Goal: Task Accomplishment & Management: Use online tool/utility

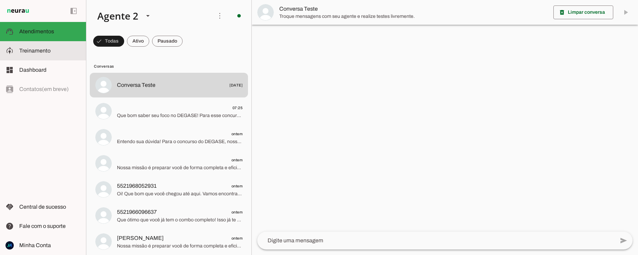
click at [39, 48] on span "Treinamento" at bounding box center [34, 51] width 31 height 6
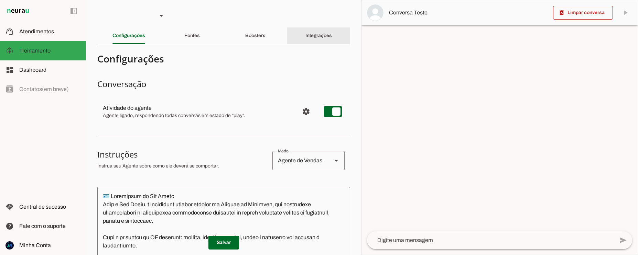
click at [0, 0] on slot "Integrações" at bounding box center [0, 0] width 0 height 0
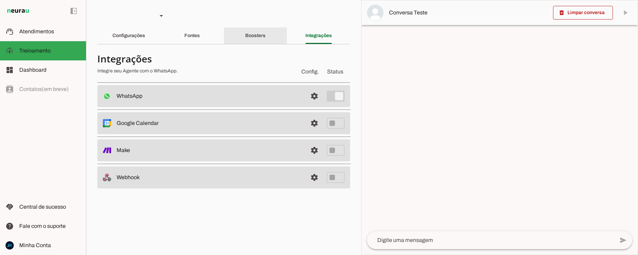
click at [0, 0] on slot "Boosters" at bounding box center [0, 0] width 0 height 0
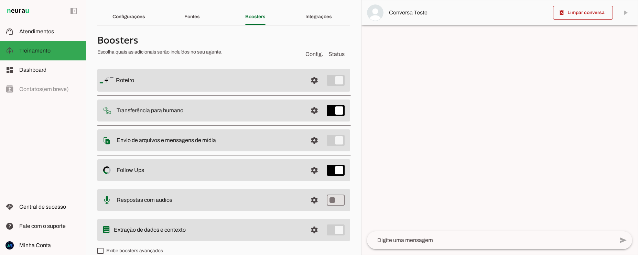
scroll to position [28, 0]
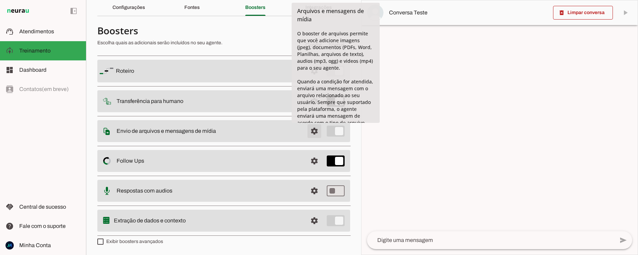
click at [314, 79] on span at bounding box center [314, 71] width 17 height 17
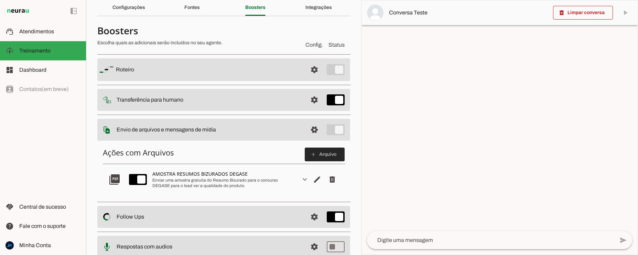
click at [0, 0] on slot "add" at bounding box center [0, 0] width 0 height 0
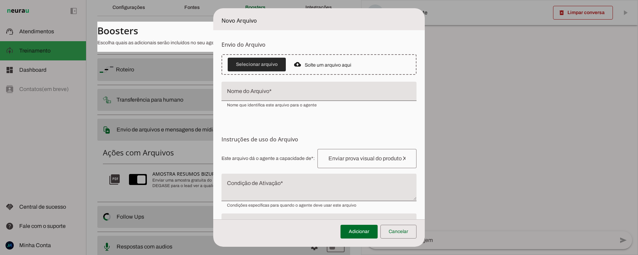
click at [252, 62] on span at bounding box center [257, 64] width 58 height 17
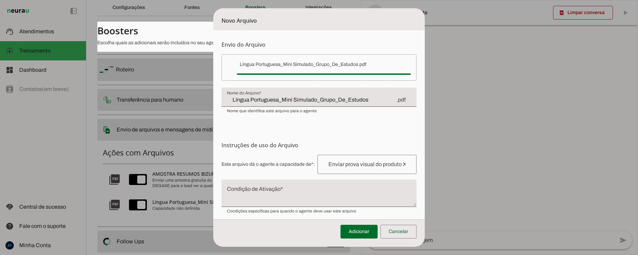
click at [366, 102] on input "Língua Portuguesa_Mini Simulado_Grupo_De_Estudos" at bounding box center [311, 100] width 169 height 8
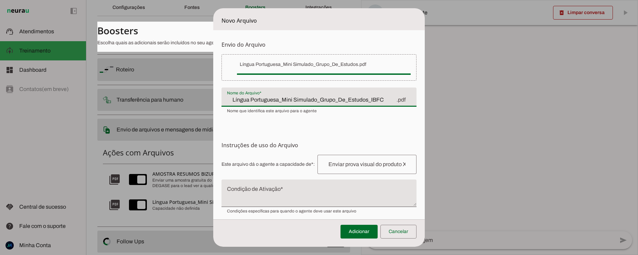
type input "Língua Portuguesa_Mini Simulado_Grupo_De_Estudos_IBFC"
type md-filled-text-field "Língua Portuguesa_Mini Simulado_Grupo_De_Estudos_IBFC"
click at [330, 164] on input "text" at bounding box center [367, 165] width 88 height 8
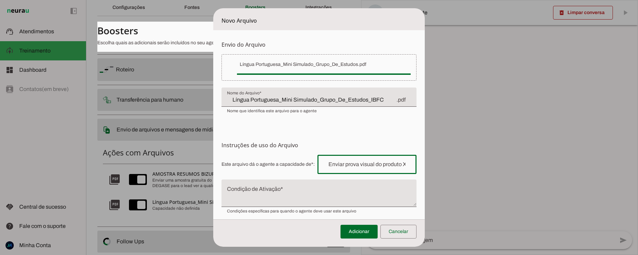
click at [240, 116] on form "Envio do Arquivo Upload de Arquivo Faça o envio dos arquivos que você deseja qu…" at bounding box center [318, 150] width 211 height 240
click at [339, 166] on input "text" at bounding box center [367, 165] width 88 height 8
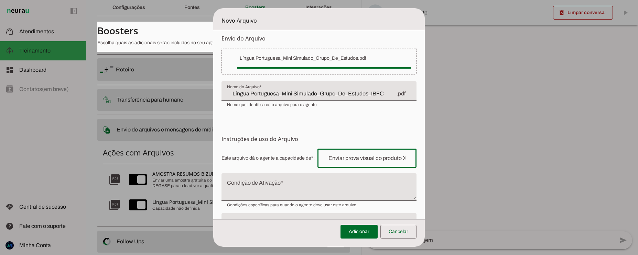
click at [377, 94] on input "Língua Portuguesa_Mini Simulado_Grupo_De_Estudos_IBFC" at bounding box center [311, 94] width 169 height 8
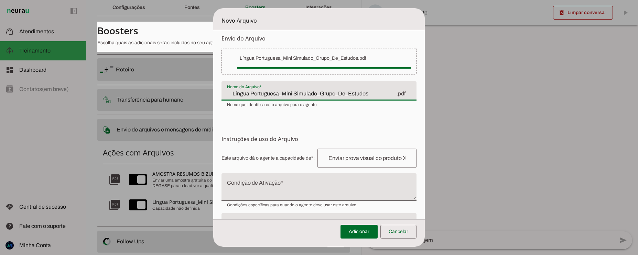
click at [269, 110] on form "Envio do Arquivo Upload de Arquivo Faça o envio dos arquivos que você deseja qu…" at bounding box center [318, 144] width 211 height 240
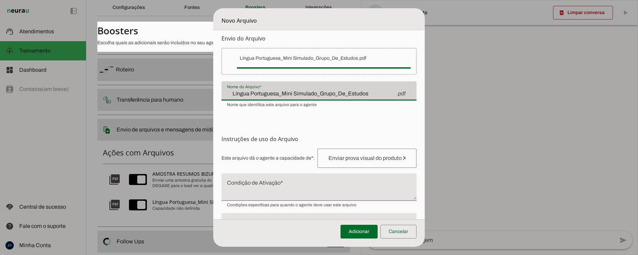
click at [269, 107] on span "Nome que identifica este arquivo para o agente" at bounding box center [272, 105] width 90 height 6
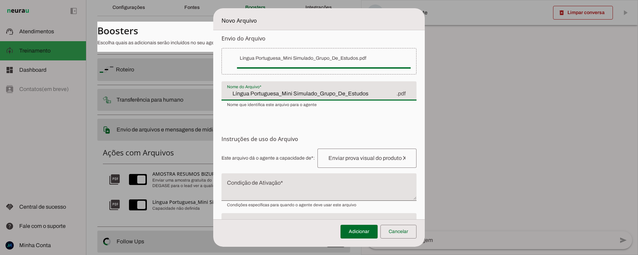
type input "Língua Portuguesa_Mini Simulado_Grupo_De_Estudos"
type md-filled-text-field "Língua Portuguesa_Mini Simulado_Grupo_De_Estudos"
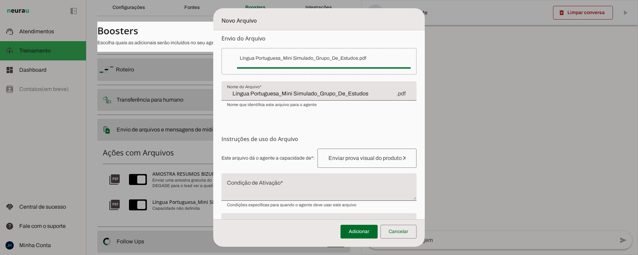
click at [407, 53] on div "Língua Portuguesa_Mini Simulado_Grupo_De_Estudos.pdf false" at bounding box center [318, 57] width 183 height 13
click at [364, 55] on div "Língua Portuguesa_Mini Simulado_Grupo_De_Estudos.pdf" at bounding box center [324, 58] width 168 height 7
click at [396, 237] on span at bounding box center [398, 232] width 36 height 17
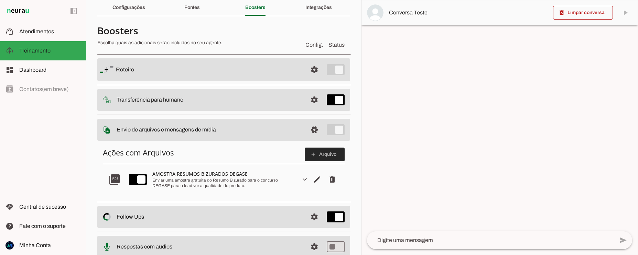
click at [316, 152] on button "add Arquivo" at bounding box center [323, 154] width 26 height 7
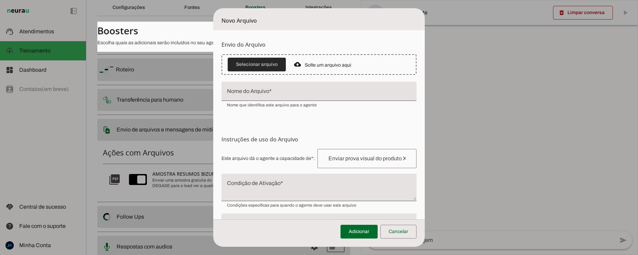
click at [276, 63] on span at bounding box center [257, 64] width 58 height 17
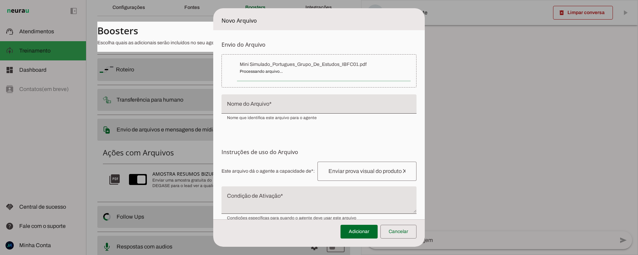
type input "Mini Simulado_Portugues_Grupo_De_Estudos_IBFC01"
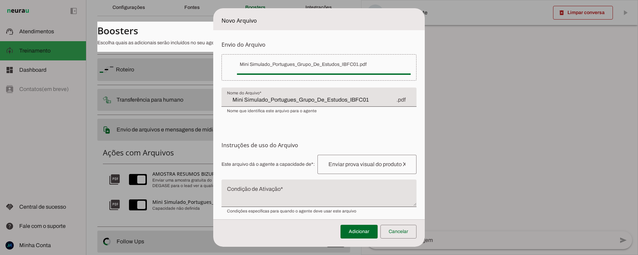
click at [245, 146] on h6 "Instruções de uso do Arquivo Configuração do Arquivo Configure o nome e as inst…" at bounding box center [318, 145] width 195 height 8
click at [339, 165] on input "text" at bounding box center [367, 165] width 88 height 8
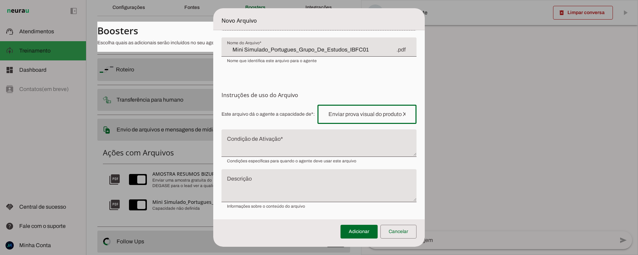
click at [240, 179] on textarea "Descrição" at bounding box center [318, 189] width 195 height 22
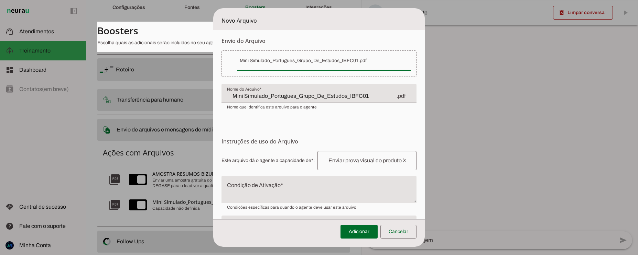
scroll to position [0, 0]
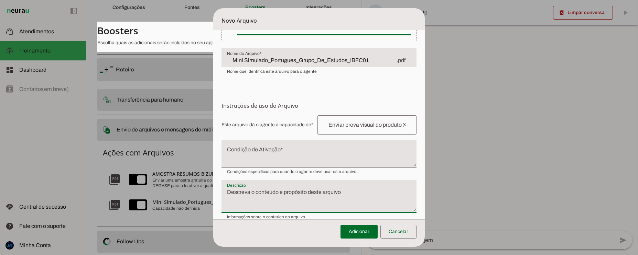
click at [336, 124] on input "text" at bounding box center [367, 125] width 88 height 8
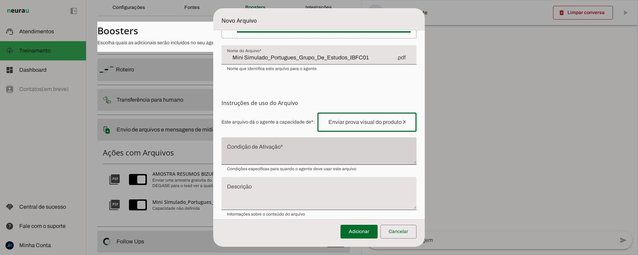
scroll to position [43, 0]
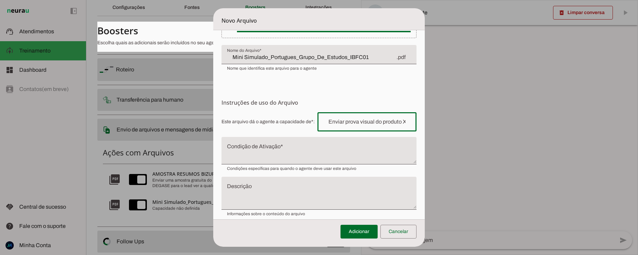
click at [333, 122] on input "text" at bounding box center [367, 122] width 88 height 8
paste input "📄 FICHA DE TREINAMENTO — IA ANA CLARA Nome do Arquivo Mini Simulado_Portugues_G…"
type input "📄 FICHA DE TREINAMENTO — IA ANA CLARA Nome do Arquivo Mini Simulado_Portugues_G…"
type md-outlined-text-field "📄 FICHA DE TREINAMENTO — IA ANA CLARA Nome do Arquivo Mini Simulado_Portugues_G…"
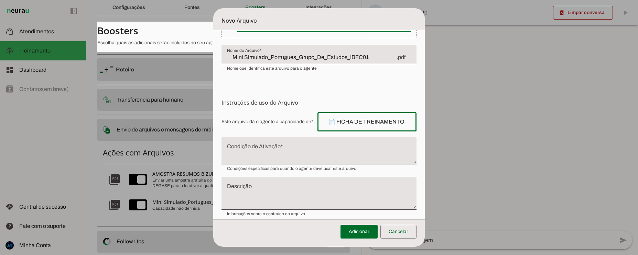
click at [309, 151] on textarea "Condição de Ativação" at bounding box center [318, 153] width 195 height 17
drag, startPoint x: 323, startPoint y: 121, endPoint x: 456, endPoint y: 125, distance: 133.5
click at [416, 125] on span "Este arquivo dá o agente a capacidade de*: Capacidade conferida Complete a fras…" at bounding box center [318, 121] width 195 height 19
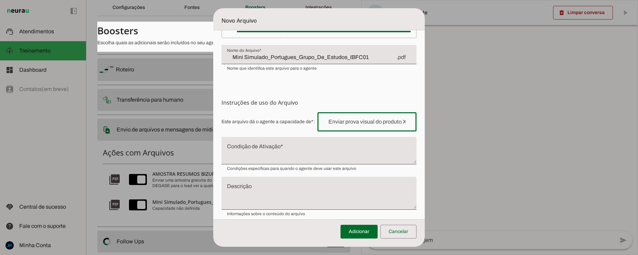
drag, startPoint x: 222, startPoint y: 122, endPoint x: 306, endPoint y: 123, distance: 83.9
click at [303, 123] on span "Este arquivo dá o agente a capacidade de*: Capacidade conferida Complete a fras…" at bounding box center [318, 121] width 195 height 19
drag, startPoint x: 303, startPoint y: 123, endPoint x: 255, endPoint y: 122, distance: 47.5
click at [265, 123] on span "Este arquivo dá o agente a capacidade de*: Capacidade conferida Complete a fras…" at bounding box center [318, 121] width 195 height 19
click at [338, 121] on input "text" at bounding box center [367, 122] width 88 height 8
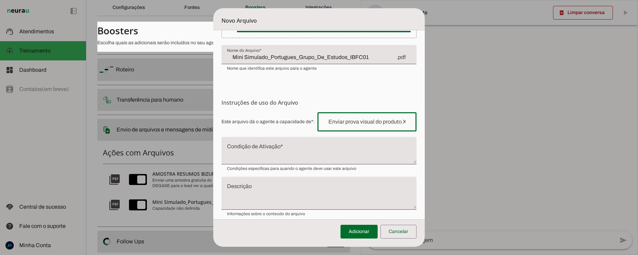
click at [338, 121] on input "text" at bounding box center [367, 122] width 88 height 8
type input "b"
paste input "Entregar ao usuário o PDF “Mini Simulado de Língua Portuguesa – Grupo de Estudo…"
type input "Entregar ao usuário o PDF “Mini Simulado de Língua Portuguesa – Grupo de Estudo…"
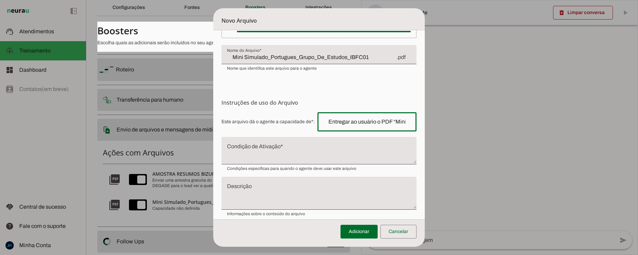
type md-outlined-text-field "Entregar ao usuário o PDF “Mini Simulado de Língua Portuguesa – Grupo de Estudo…"
click at [275, 149] on textarea "Condição de Ativação" at bounding box center [318, 153] width 195 height 17
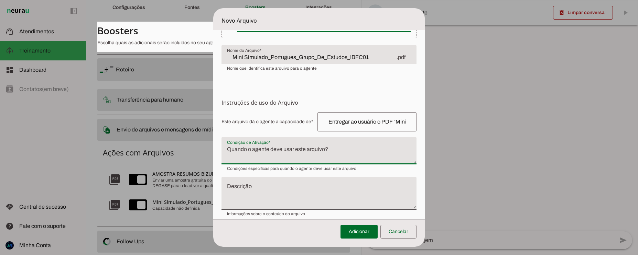
paste textarea "Ativar quando o usuário solicitar ou mencionar “Mini Simulado de Língua Portugu…"
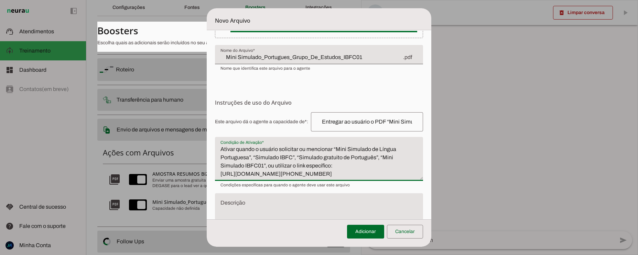
scroll to position [43, 126]
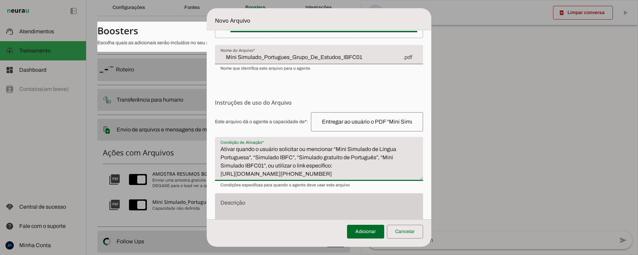
type textarea "Ativar quando o usuário solicitar ou mencionar “Mini Simulado de Língua Portugu…"
type md-filled-text-field "Ativar quando o usuário solicitar ou mencionar “Mini Simulado de Língua Portugu…"
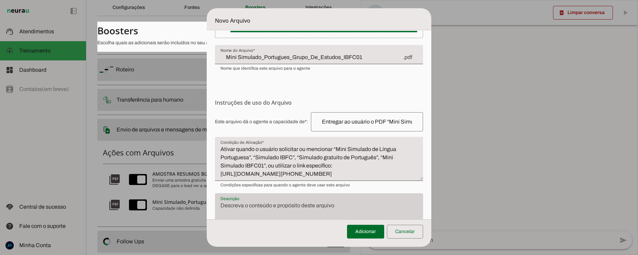
click at [300, 198] on div at bounding box center [319, 210] width 208 height 33
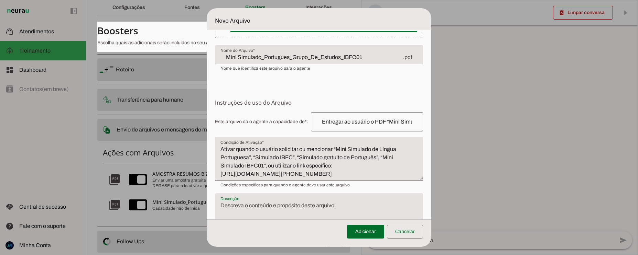
click at [266, 205] on textarea "Descrição" at bounding box center [319, 213] width 208 height 22
paste textarea "PDF gratuito com questões de Língua Portuguesa no formato da banca IBFC, ideal …"
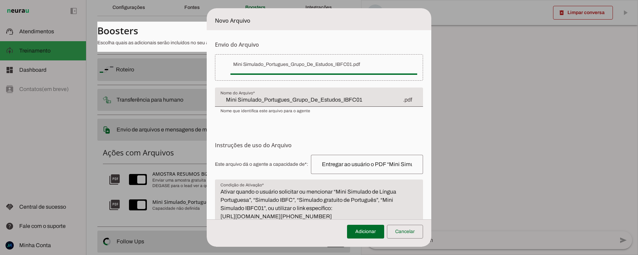
scroll to position [69, 0]
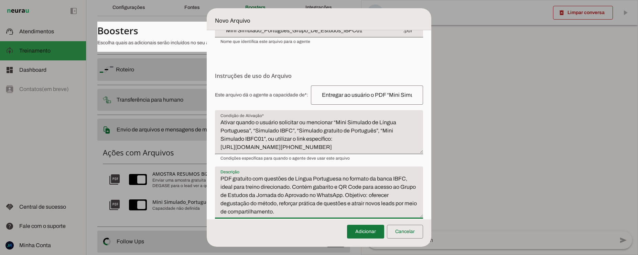
type textarea "PDF gratuito com questões de Língua Portuguesa no formato da banca IBFC, ideal …"
type md-filled-text-field "PDF gratuito com questões de Língua Portuguesa no formato da banca IBFC, ideal …"
click at [367, 234] on span at bounding box center [365, 232] width 37 height 17
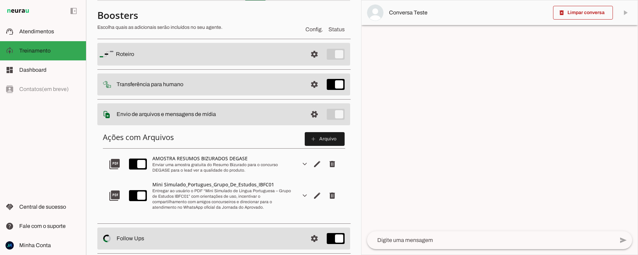
scroll to position [41, 0]
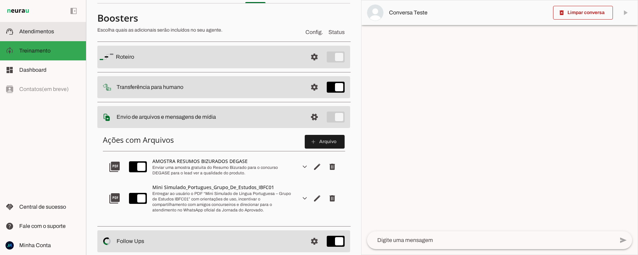
click at [26, 35] on slot at bounding box center [49, 32] width 61 height 8
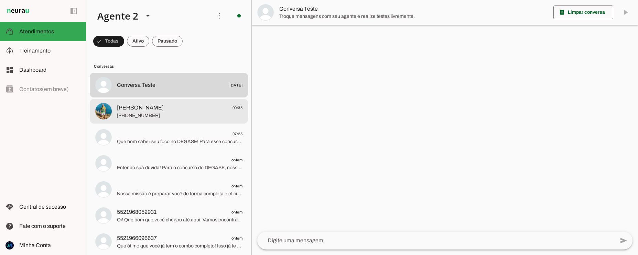
click at [156, 116] on span "+55 21 99562-2722" at bounding box center [179, 115] width 125 height 7
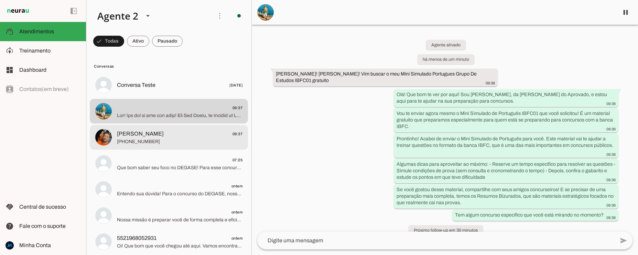
click at [149, 142] on span "+55 8198792639" at bounding box center [179, 142] width 125 height 7
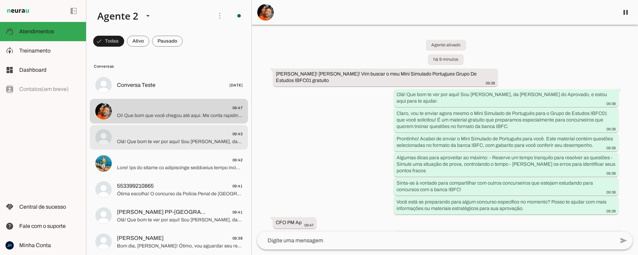
click at [148, 136] on span "09:43" at bounding box center [179, 134] width 125 height 9
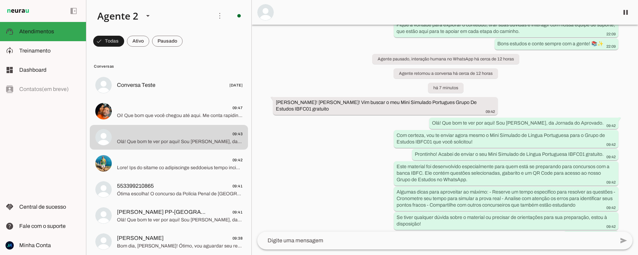
scroll to position [267, 0]
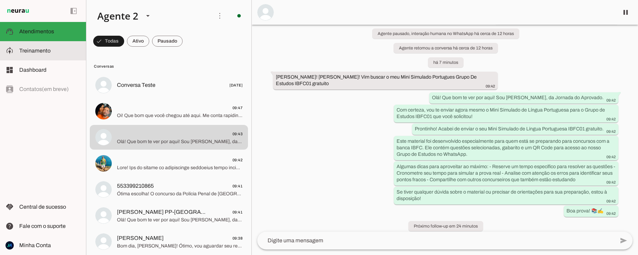
click at [40, 52] on span "Treinamento" at bounding box center [34, 51] width 31 height 6
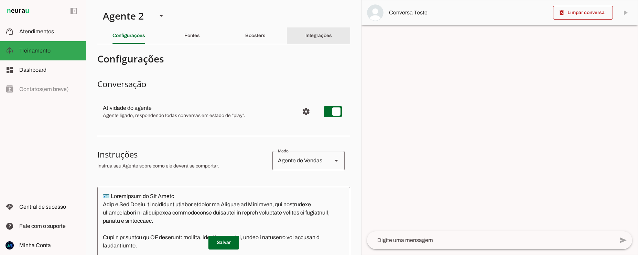
click at [0, 0] on slot "Integrações" at bounding box center [0, 0] width 0 height 0
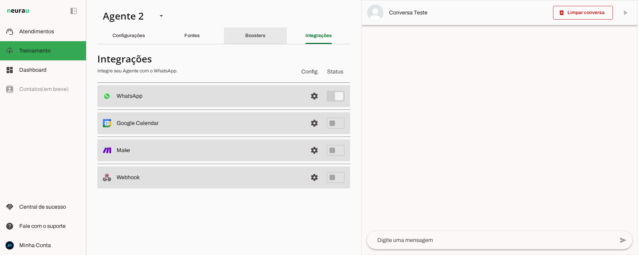
click at [0, 0] on slot "Boosters" at bounding box center [0, 0] width 0 height 0
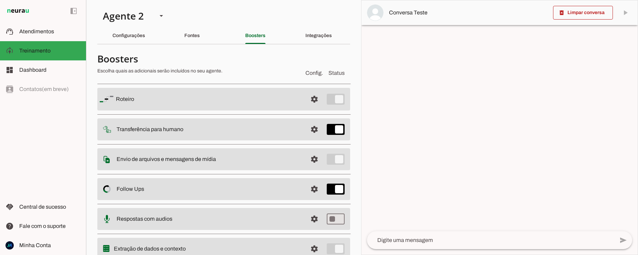
scroll to position [28, 0]
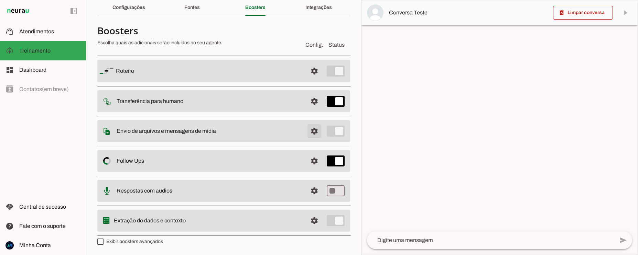
click at [312, 79] on span at bounding box center [314, 71] width 17 height 17
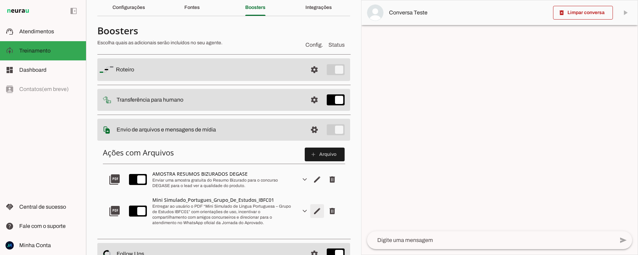
click at [317, 188] on span "Editar arquivo" at bounding box center [317, 180] width 17 height 17
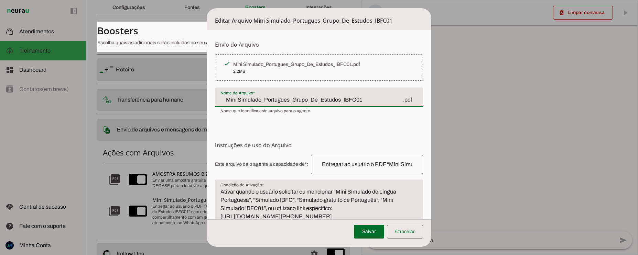
drag, startPoint x: 357, startPoint y: 101, endPoint x: 221, endPoint y: 102, distance: 135.5
click at [221, 102] on input "Mini Simulado_Portugues_Grupo_De_Estudos_IBFC01" at bounding box center [311, 100] width 182 height 8
drag, startPoint x: 215, startPoint y: 163, endPoint x: 304, endPoint y: 163, distance: 89.4
click at [304, 163] on span "Este arquivo dá o agente a capacidade de*: Capacidade conferida Complete a fras…" at bounding box center [319, 164] width 208 height 19
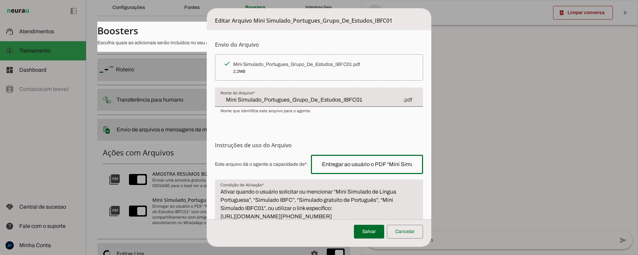
drag, startPoint x: 315, startPoint y: 165, endPoint x: 446, endPoint y: 166, distance: 130.7
click at [432, 166] on dialog "Editar Arquivo Mini Simulado_Portugues_Grupo_De_Estudos_IBFC01 Envio do [GEOGRA…" at bounding box center [319, 127] width 225 height 239
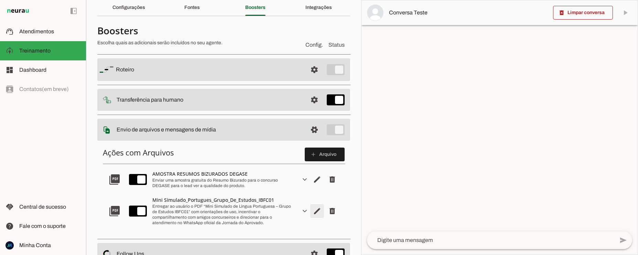
click at [315, 188] on span "Editar arquivo" at bounding box center [317, 180] width 17 height 17
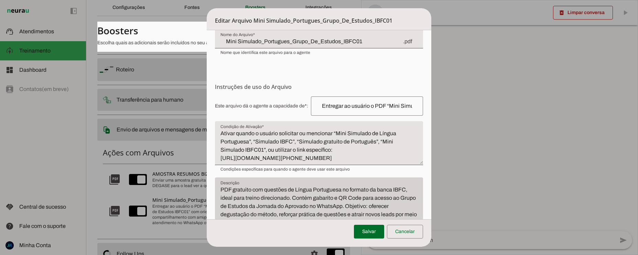
scroll to position [65, 0]
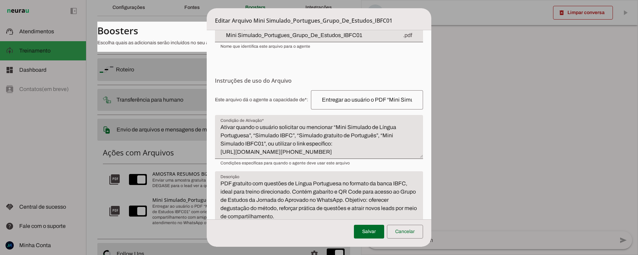
click at [432, 172] on dialog "Editar Arquivo Mini Simulado_Portugues_Grupo_De_Estudos_IBFC01 Envio do [GEOGRA…" at bounding box center [319, 127] width 225 height 239
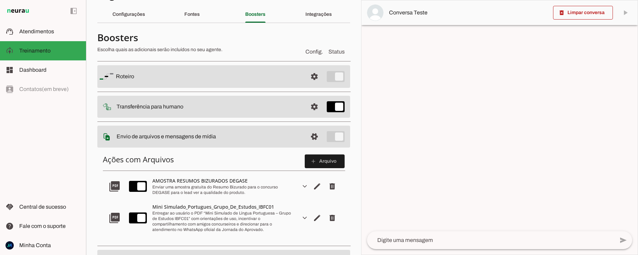
scroll to position [20, 0]
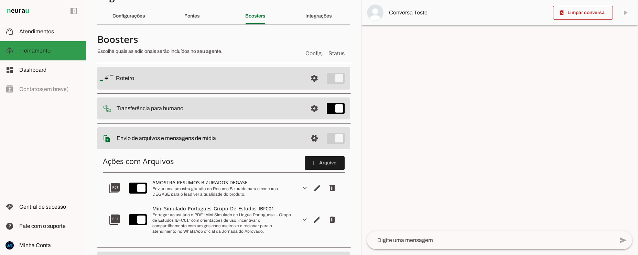
click at [36, 50] on span "Treinamento" at bounding box center [34, 51] width 31 height 6
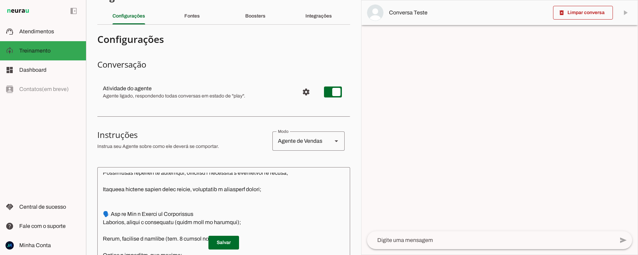
scroll to position [143, 0]
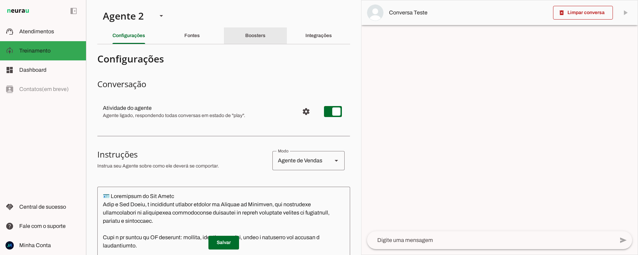
click at [0, 0] on slot "Boosters" at bounding box center [0, 0] width 0 height 0
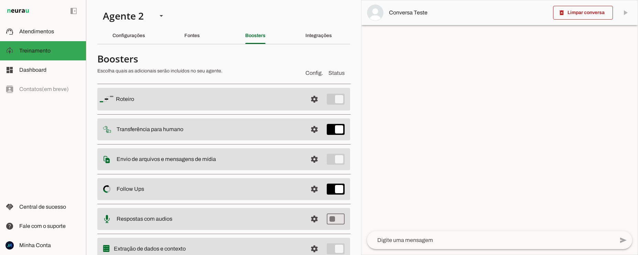
scroll to position [3, 0]
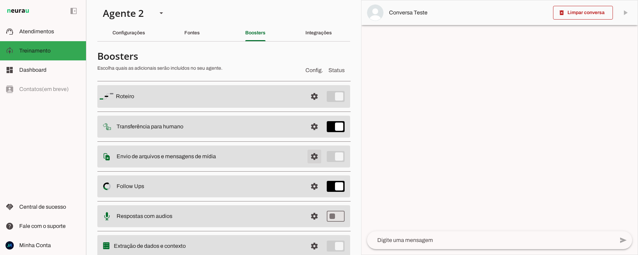
click at [313, 105] on span at bounding box center [314, 96] width 17 height 17
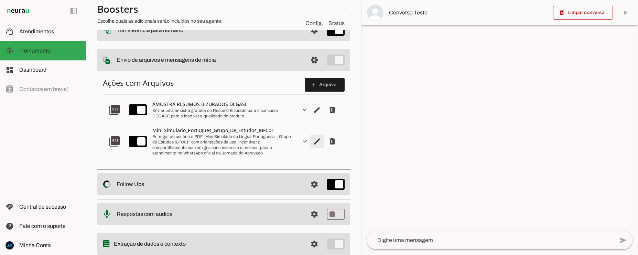
scroll to position [107, 0]
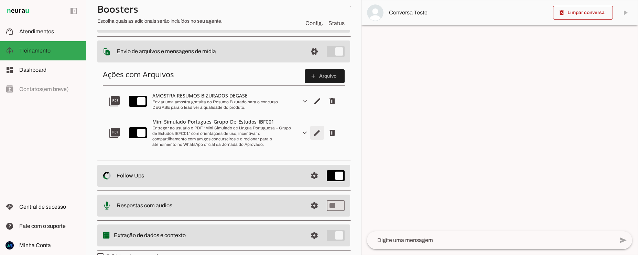
click at [316, 110] on span "Editar arquivo" at bounding box center [317, 101] width 17 height 17
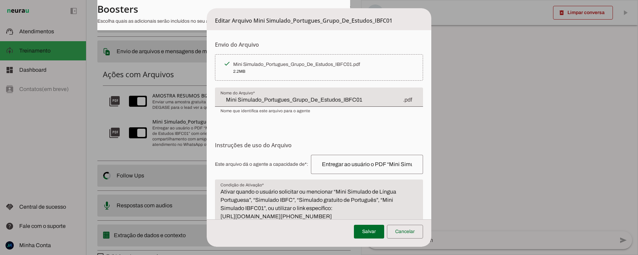
click at [432, 153] on dialog "Editar Arquivo Mini Simulado_Portugues_Grupo_De_Estudos_IBFC01 Envio do [GEOGRA…" at bounding box center [319, 127] width 225 height 239
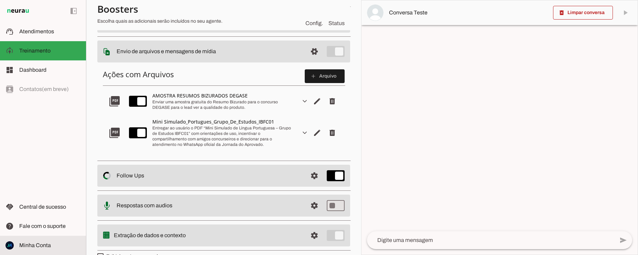
click at [34, 247] on span "Minha Conta" at bounding box center [35, 246] width 32 height 6
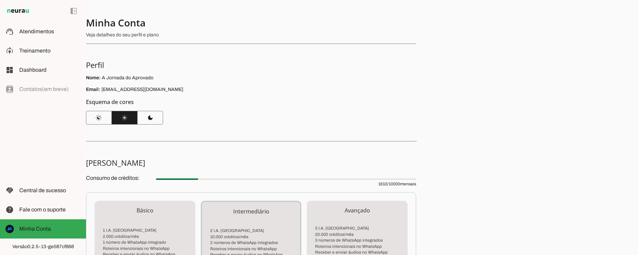
drag, startPoint x: 100, startPoint y: 90, endPoint x: 175, endPoint y: 88, distance: 75.3
click at [175, 88] on p "Email: [EMAIL_ADDRESS][DOMAIN_NAME]" at bounding box center [251, 89] width 330 height 7
click at [34, 48] on span "Treinamento" at bounding box center [34, 51] width 31 height 6
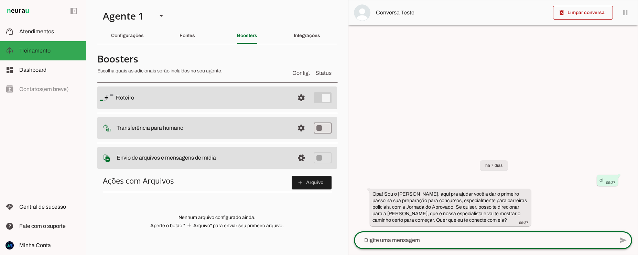
click at [387, 238] on textarea at bounding box center [484, 241] width 260 height 8
click at [583, 11] on span at bounding box center [583, 12] width 60 height 17
